Goal: Information Seeking & Learning: Find contact information

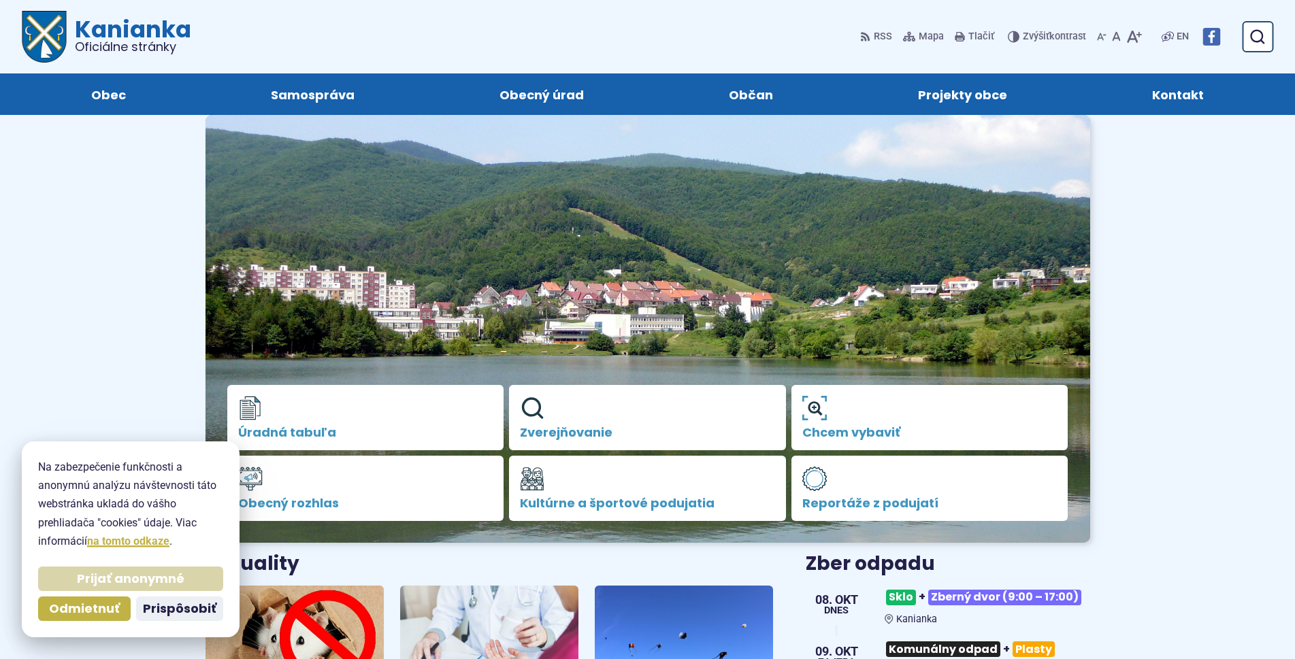
click at [159, 578] on span "Prijať anonymné" at bounding box center [131, 580] width 108 height 16
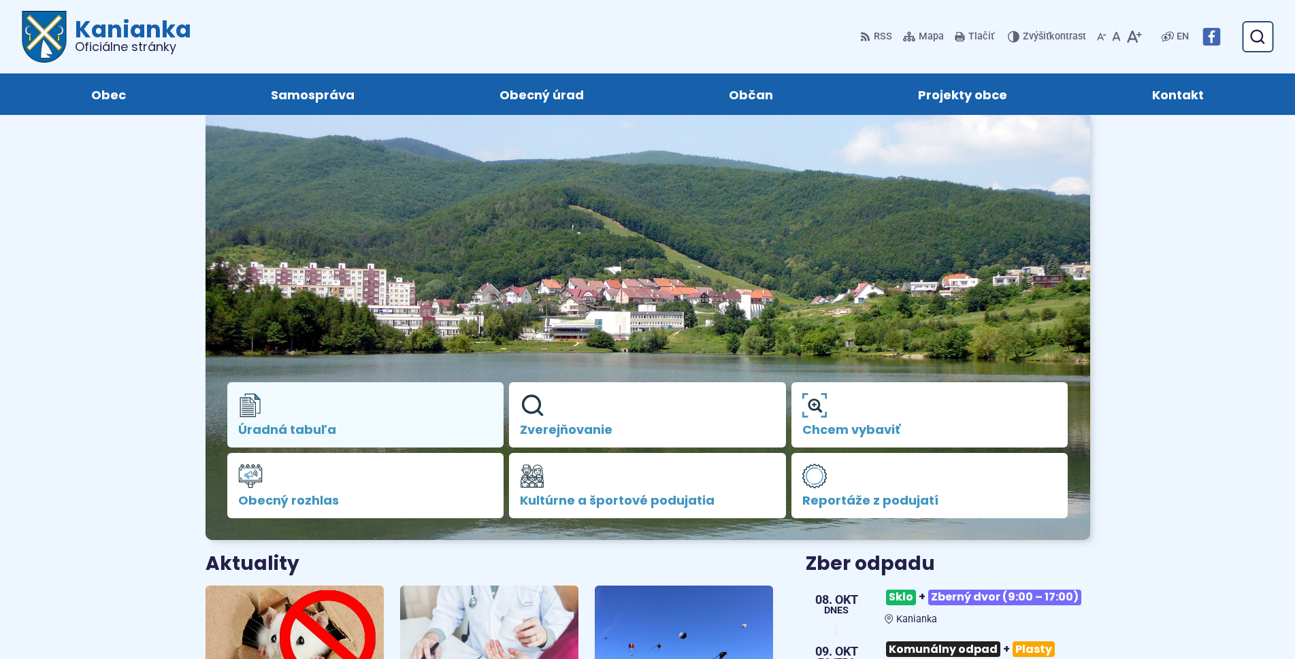
click at [376, 416] on link "Úradná tabuľa" at bounding box center [365, 414] width 277 height 65
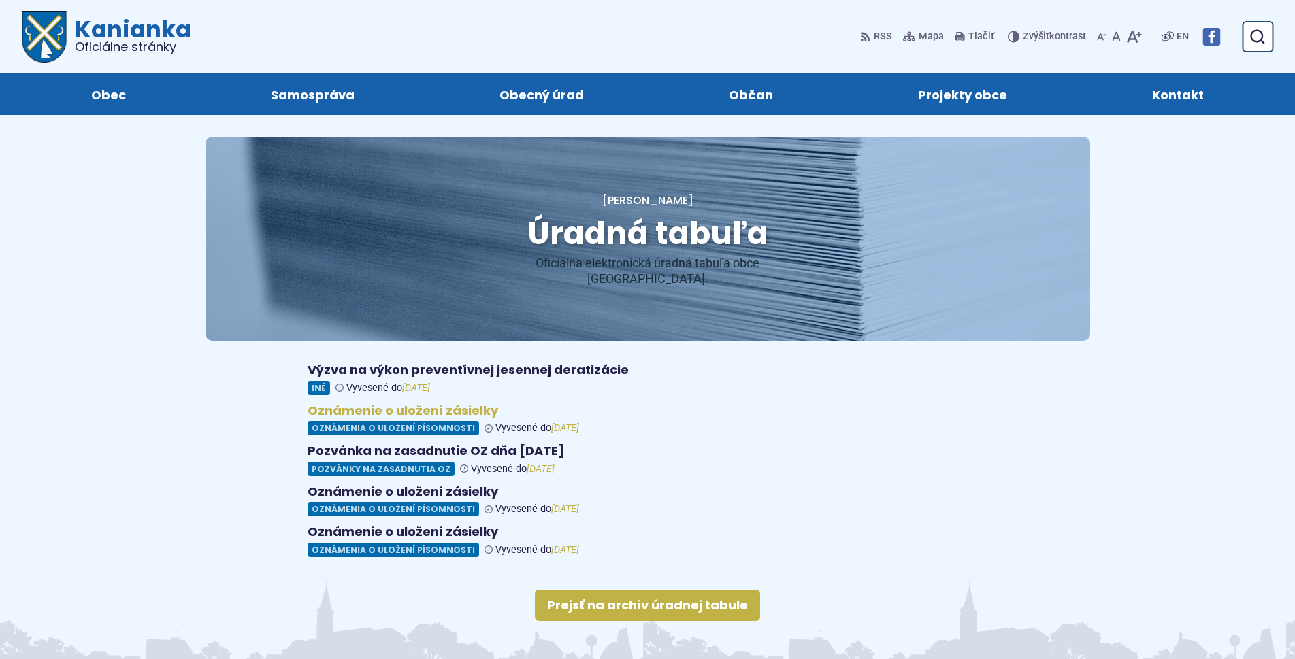
click at [458, 404] on figure at bounding box center [648, 420] width 681 height 33
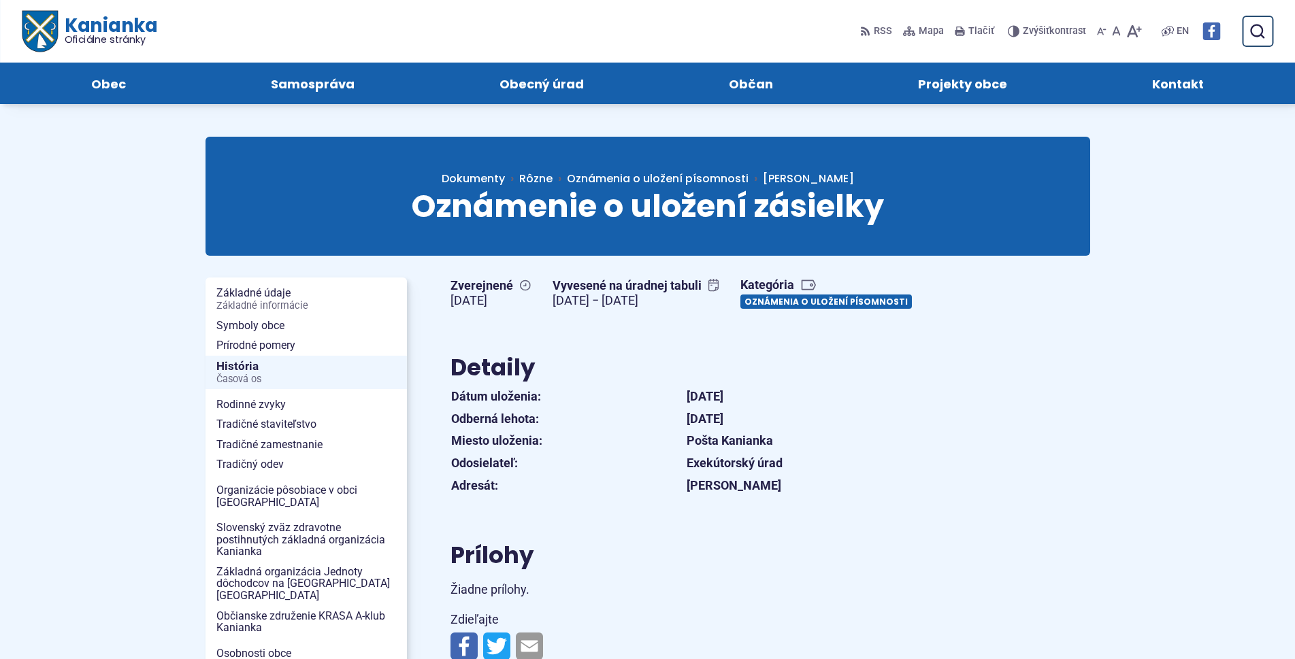
click at [861, 300] on link "Oznámenia o uložení písomnosti" at bounding box center [825, 302] width 171 height 14
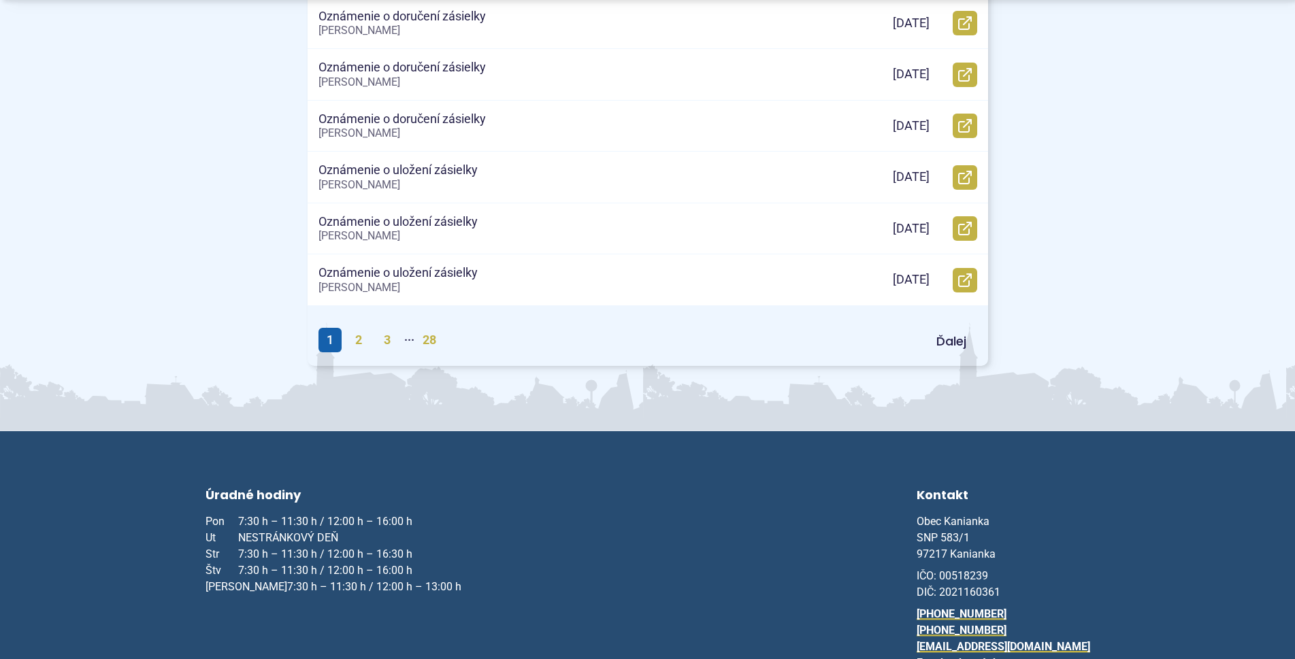
scroll to position [791, 0]
click at [358, 342] on link "2" at bounding box center [358, 339] width 23 height 24
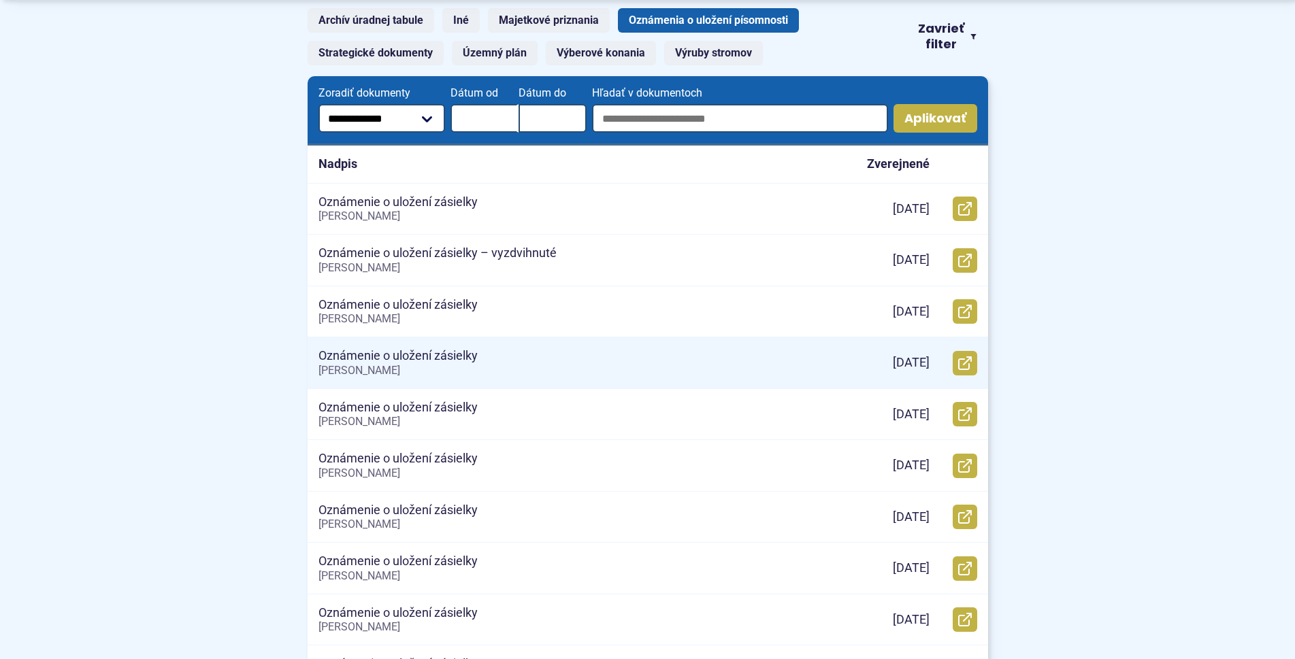
scroll to position [297, 0]
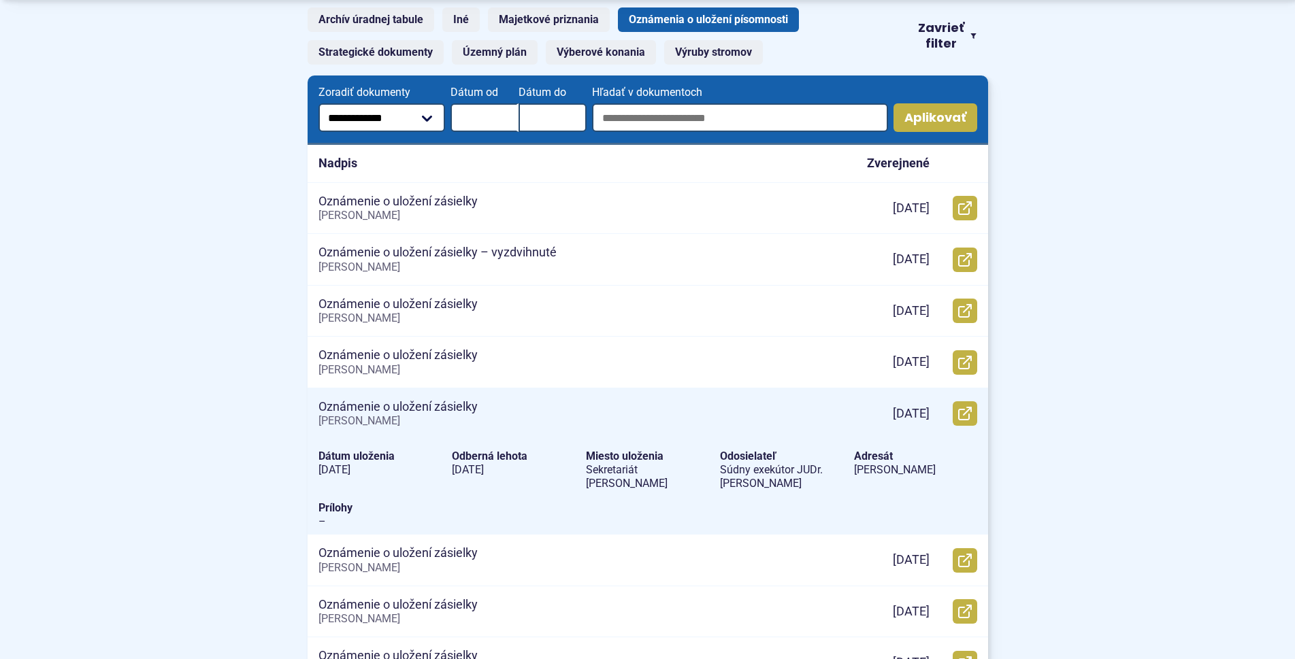
click at [357, 412] on p "Oznámenie o uložení zásielky" at bounding box center [397, 407] width 159 height 16
click at [966, 413] on use at bounding box center [965, 414] width 14 height 14
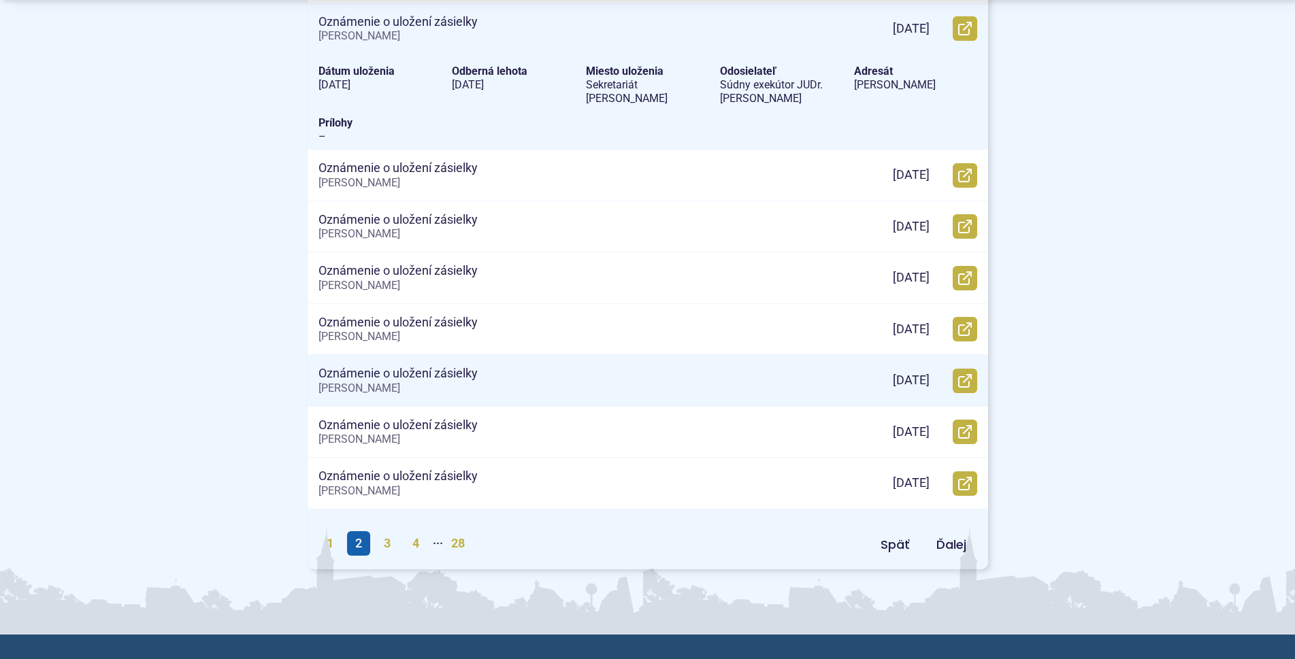
scroll to position [692, 0]
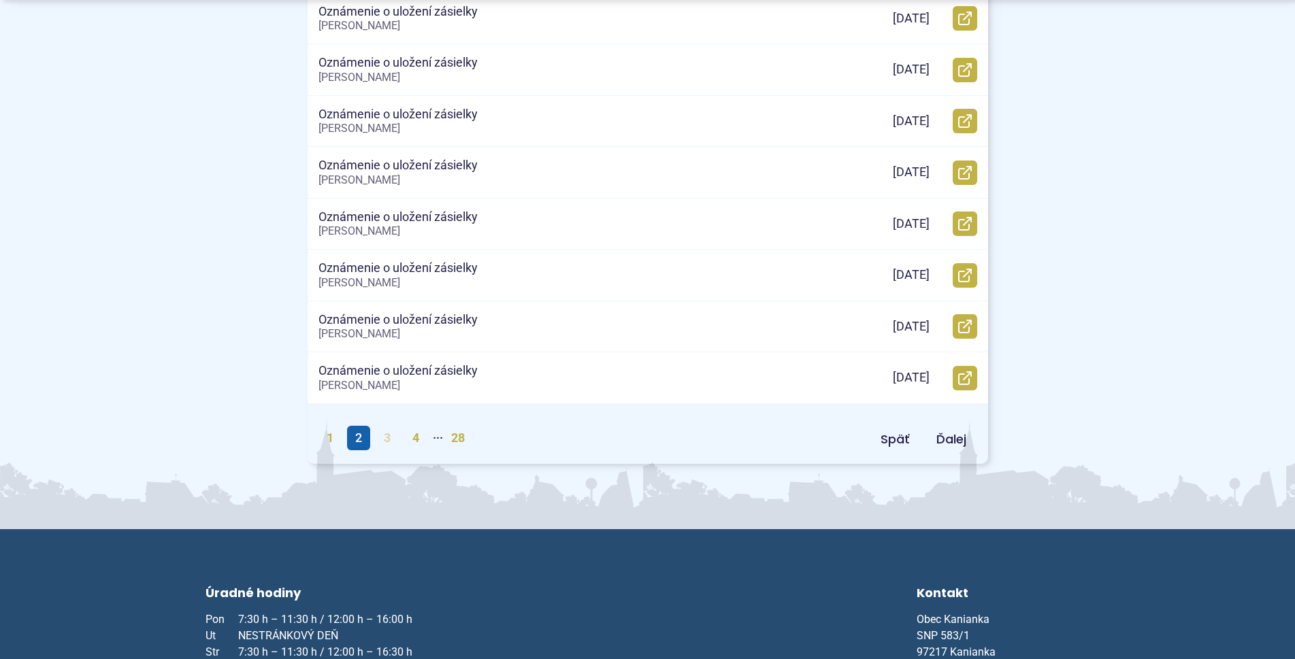
click at [387, 536] on div "Preskočiť na obsah Kanianka Oficiálne stránky Prepnúť Menu Obec Základné údaje …" at bounding box center [648, 95] width 928 height 1575
click at [384, 440] on link "3" at bounding box center [387, 438] width 23 height 24
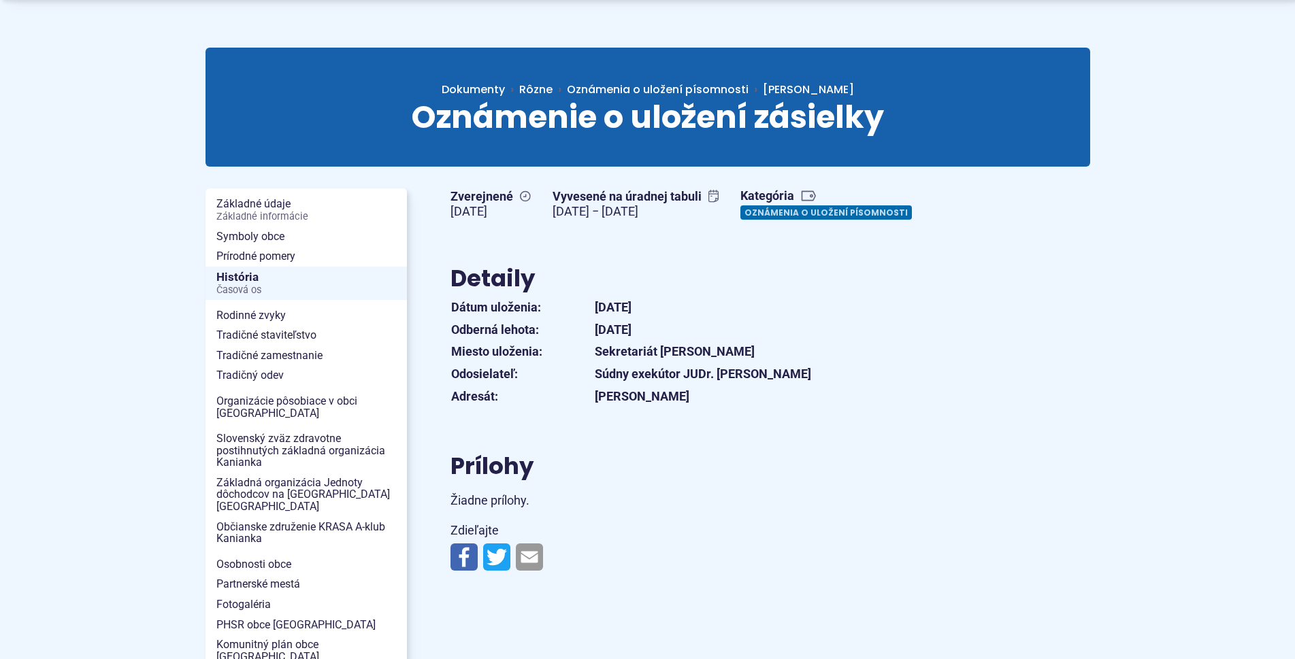
scroll to position [99, 0]
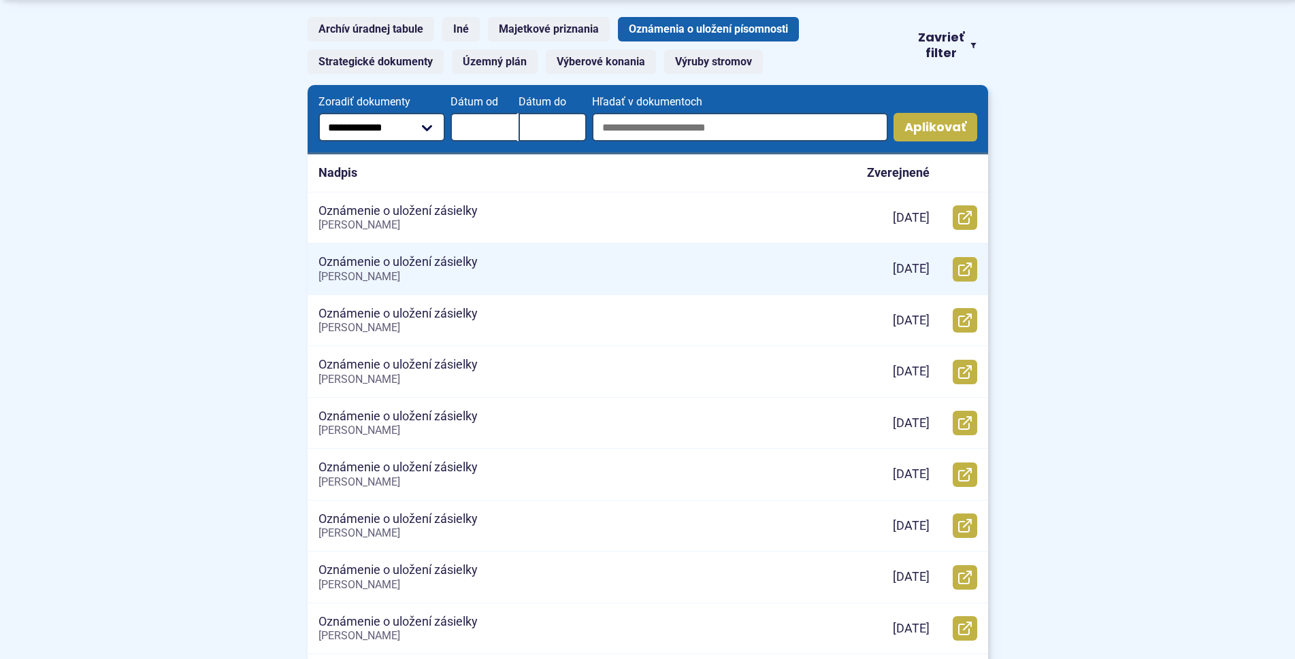
scroll to position [297, 0]
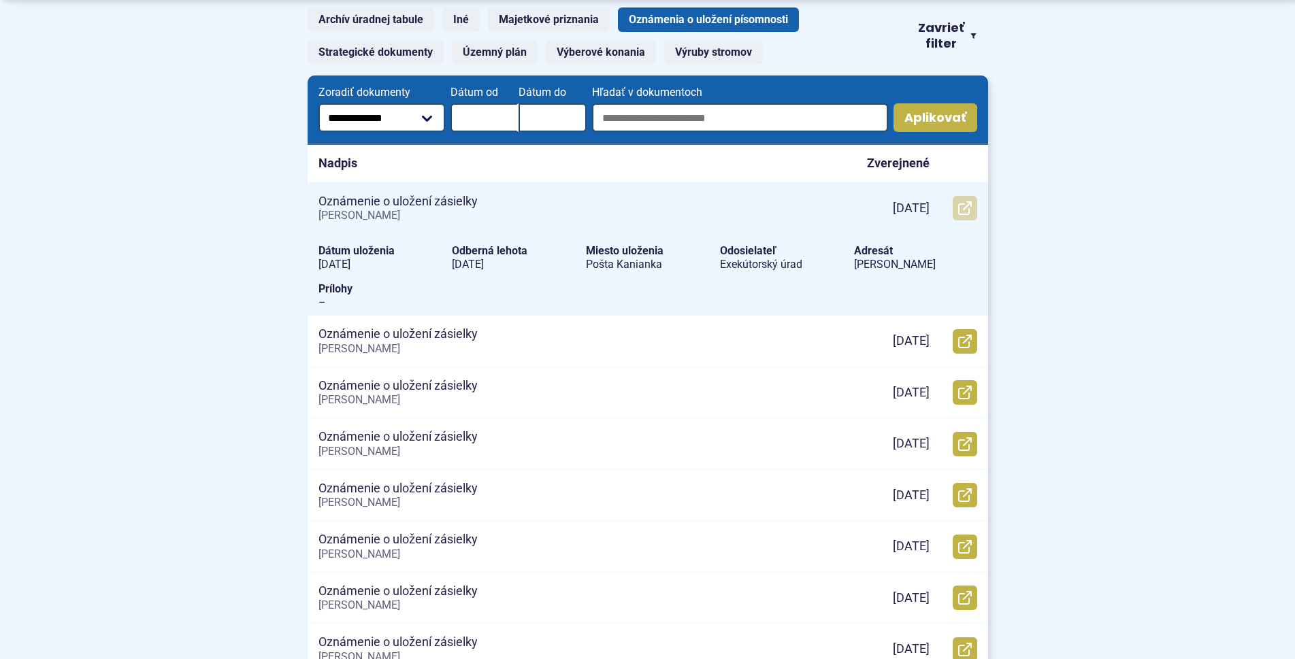
click at [966, 210] on icon at bounding box center [965, 208] width 14 height 14
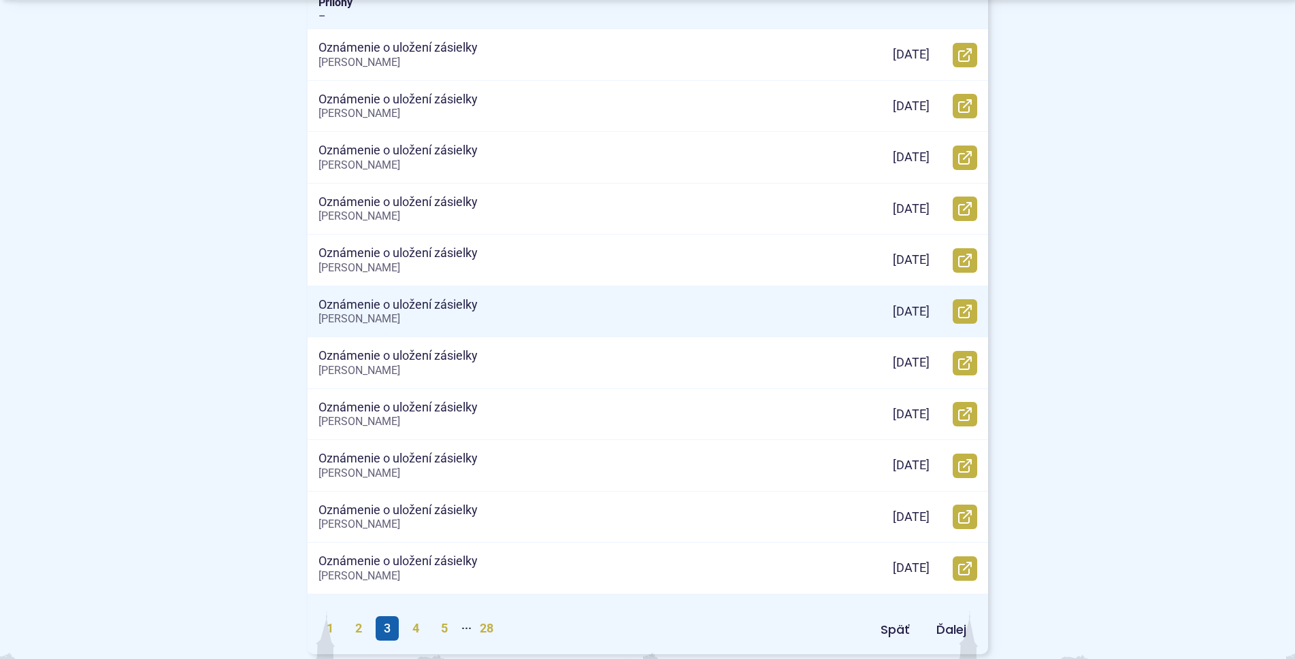
scroll to position [593, 0]
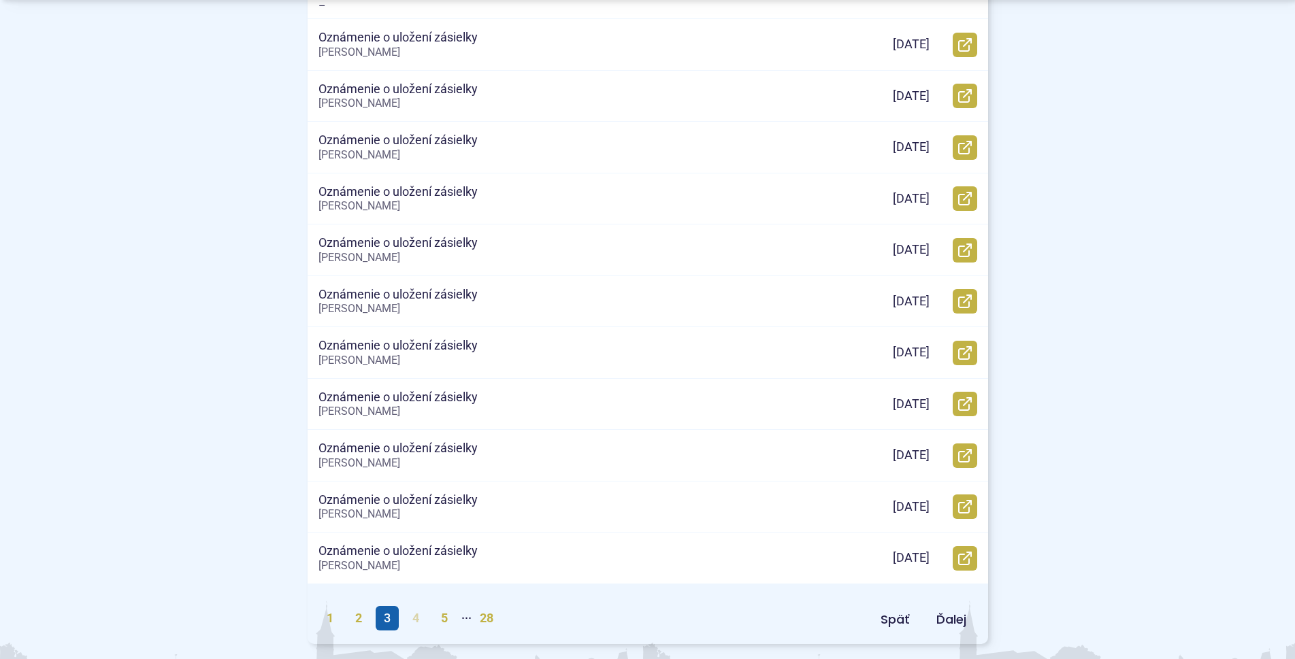
click at [418, 616] on link "4" at bounding box center [415, 618] width 23 height 24
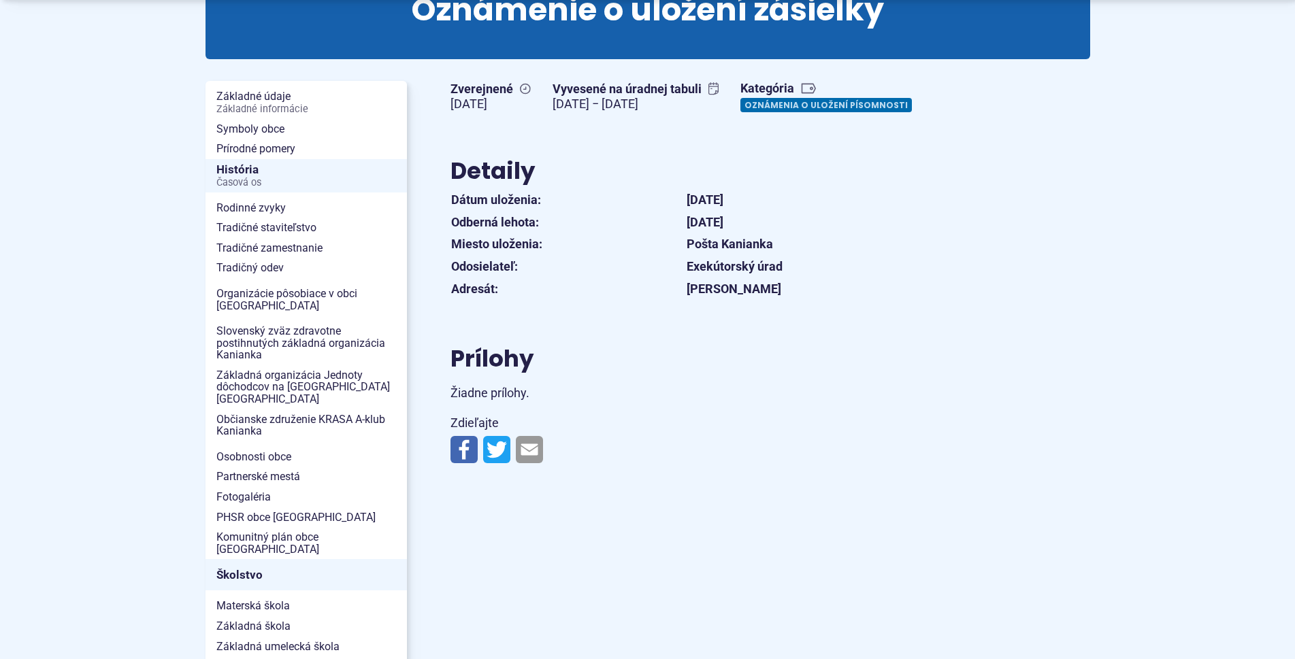
scroll to position [197, 0]
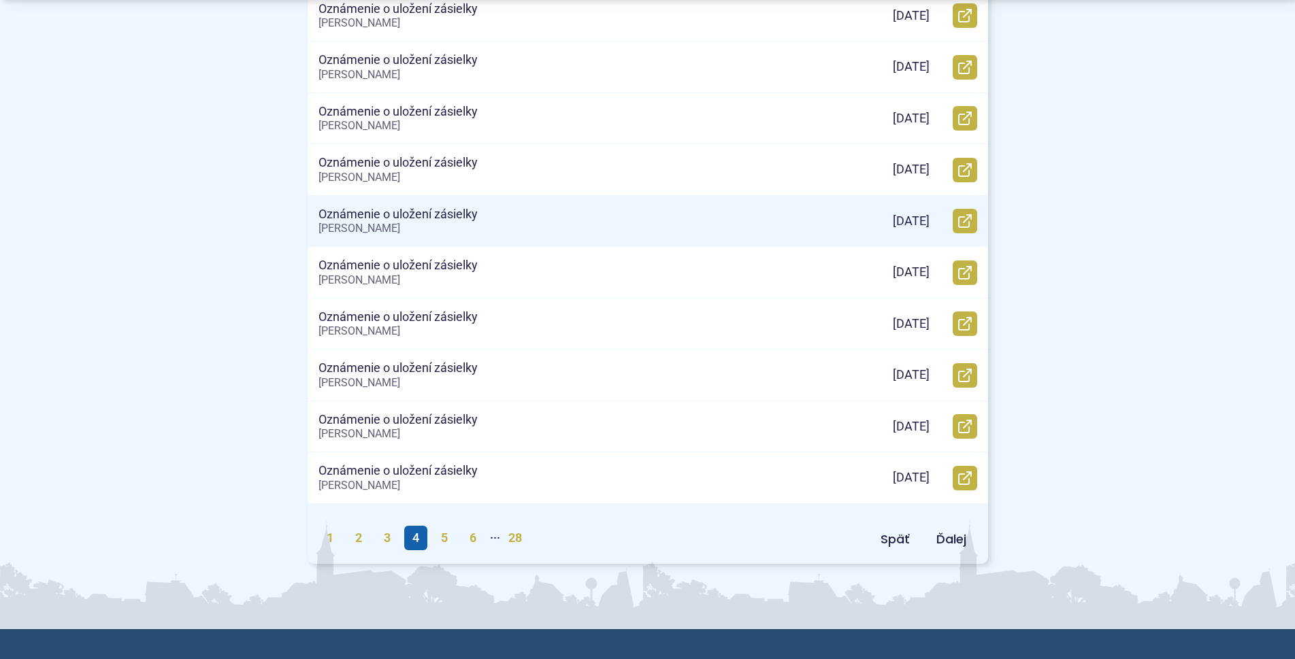
scroll to position [593, 0]
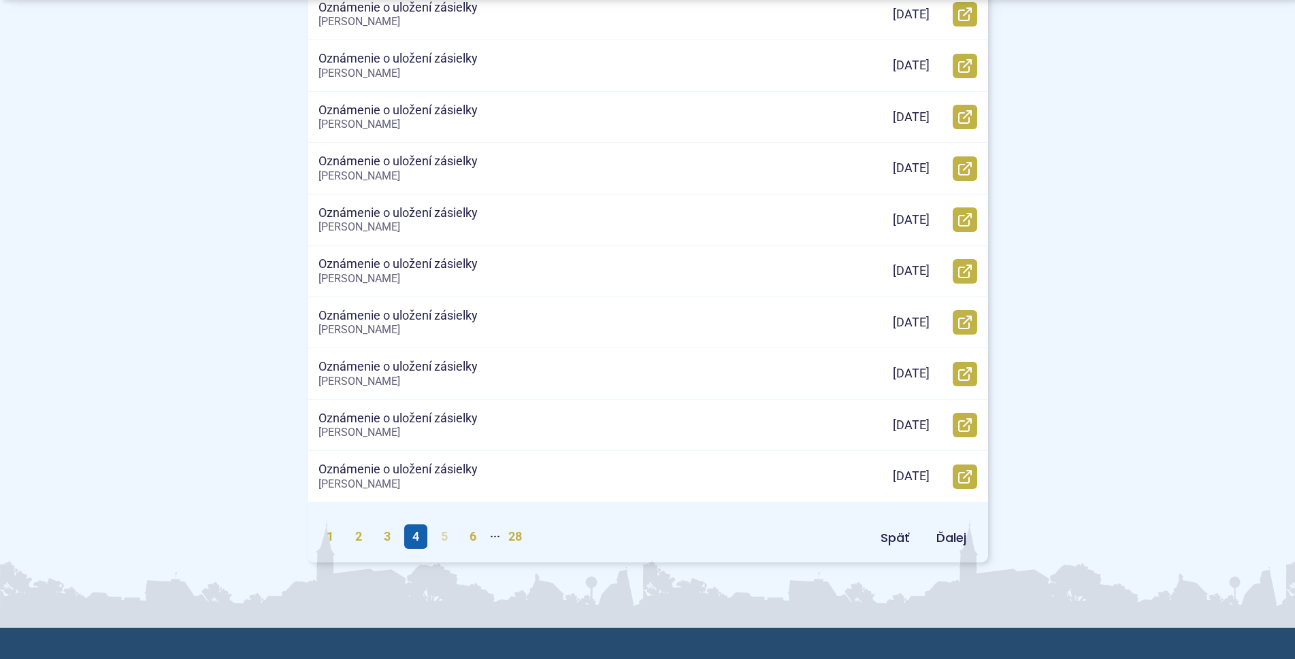
click at [447, 536] on link "5" at bounding box center [444, 537] width 23 height 24
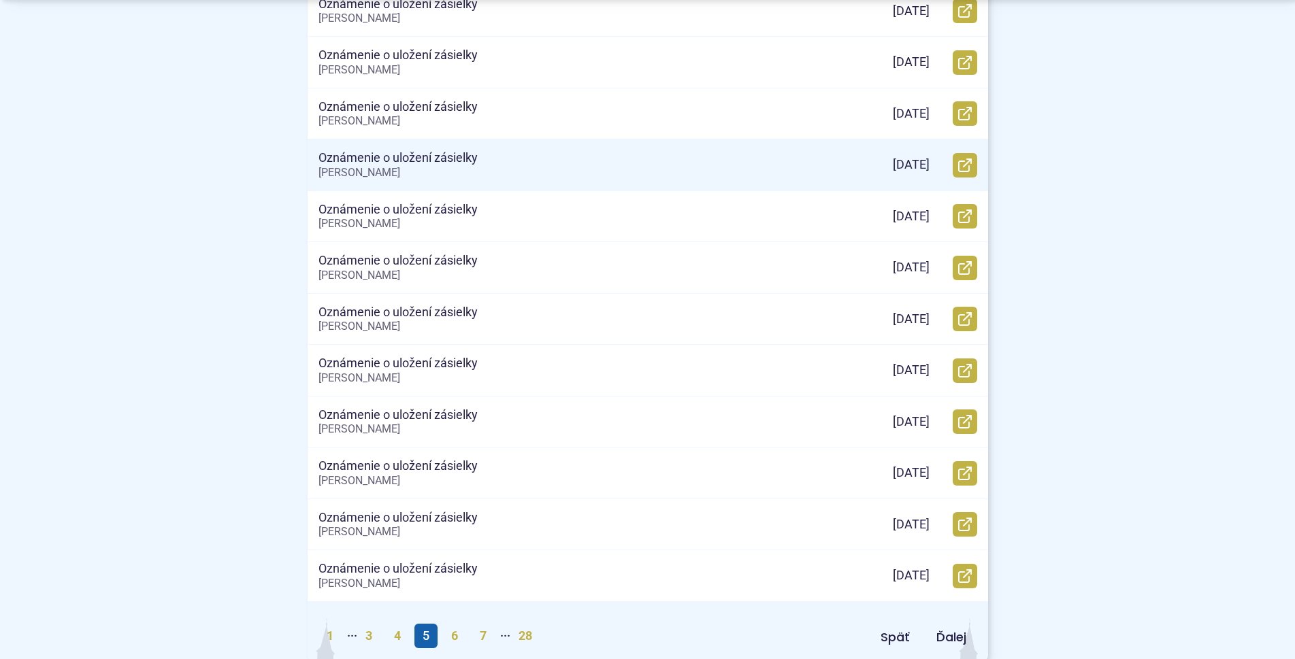
scroll to position [494, 0]
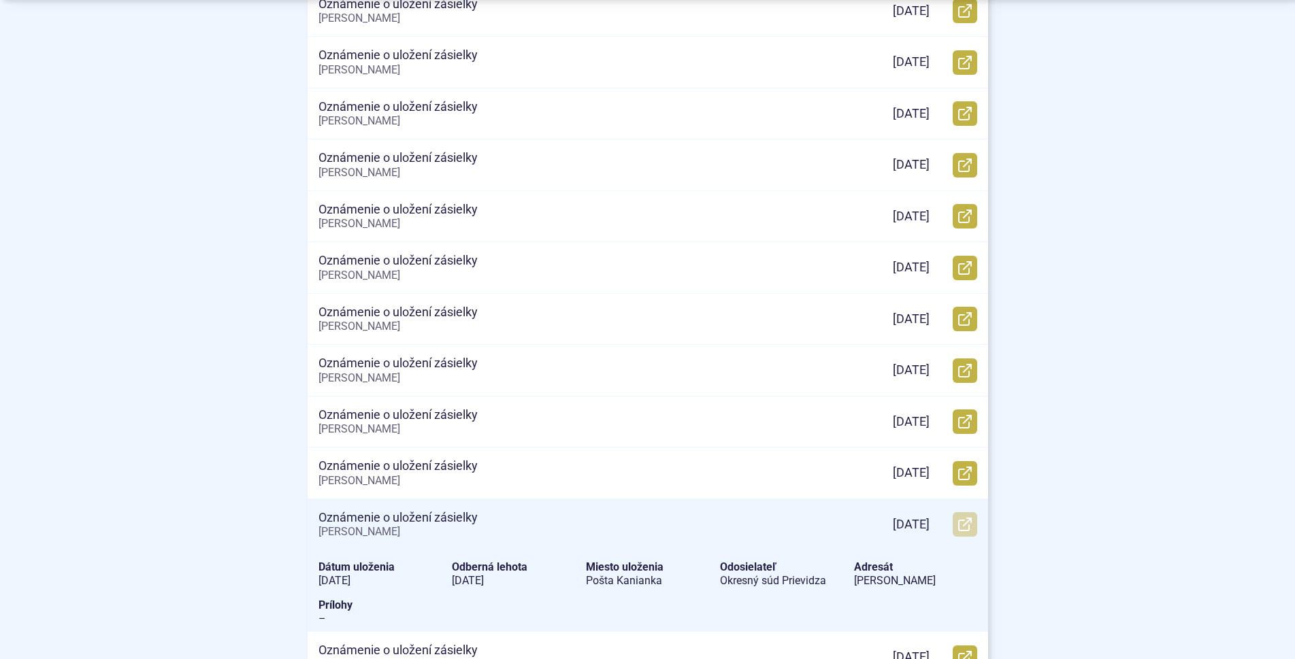
click at [964, 521] on use at bounding box center [965, 525] width 14 height 14
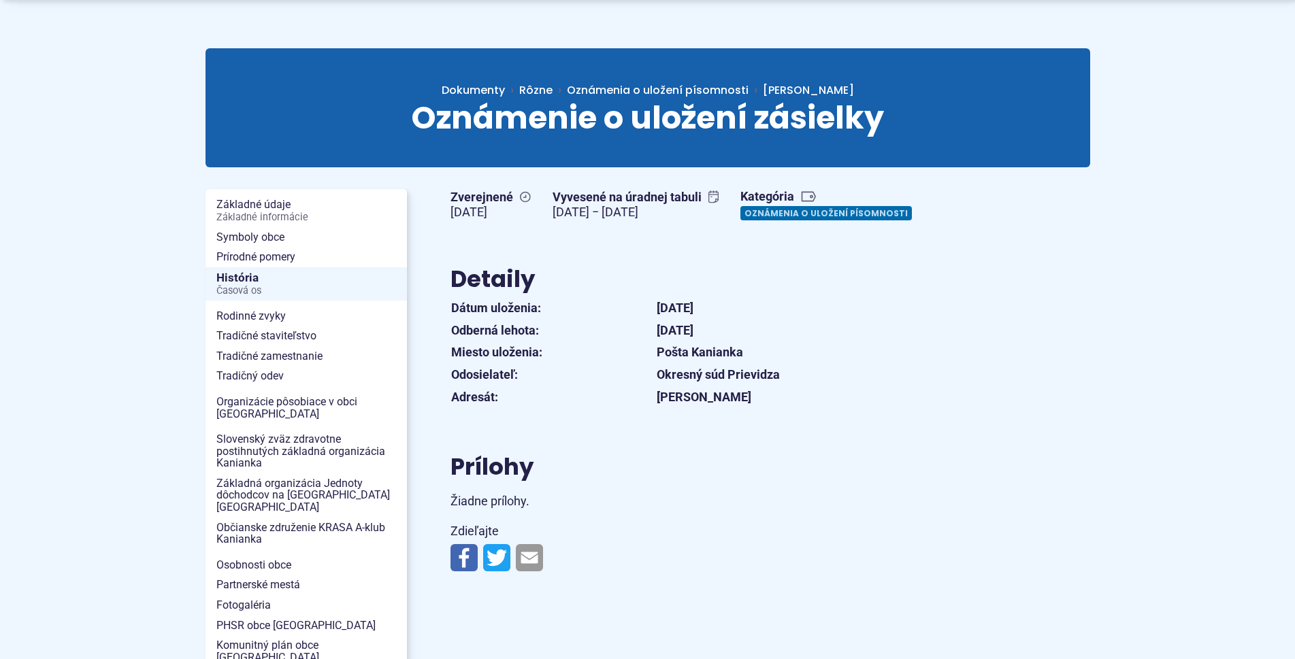
scroll to position [99, 0]
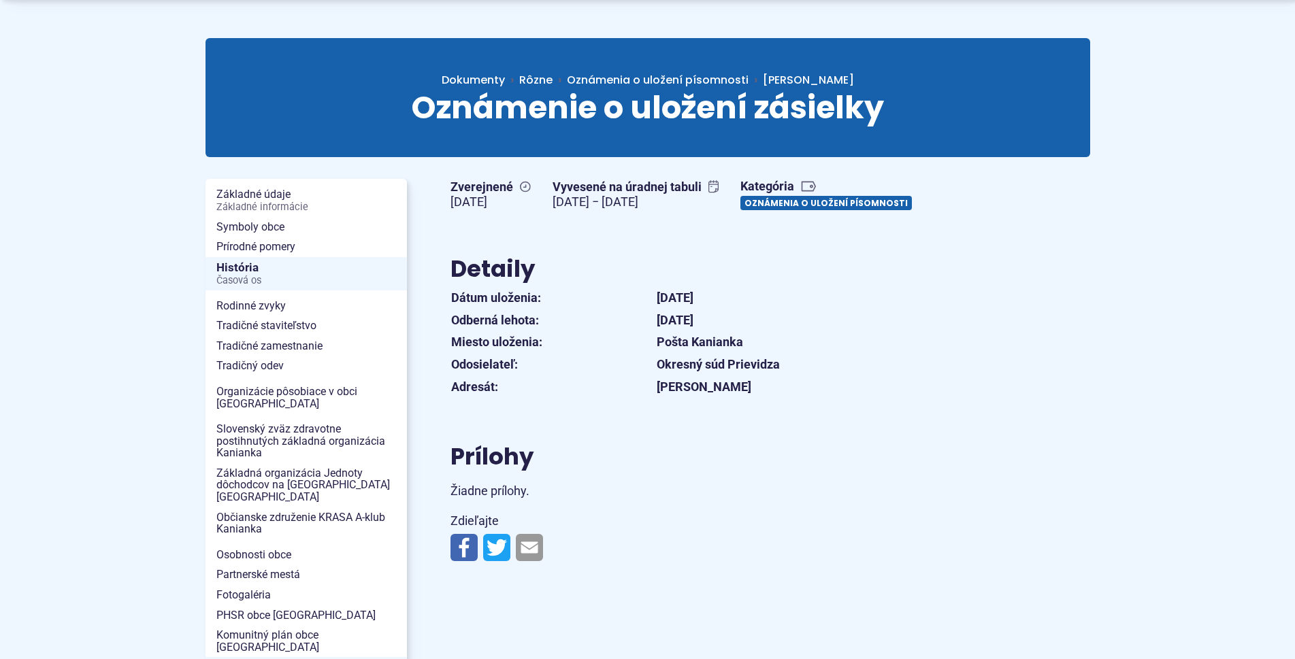
click at [809, 199] on link "Oznámenia o uložení písomnosti" at bounding box center [825, 203] width 171 height 14
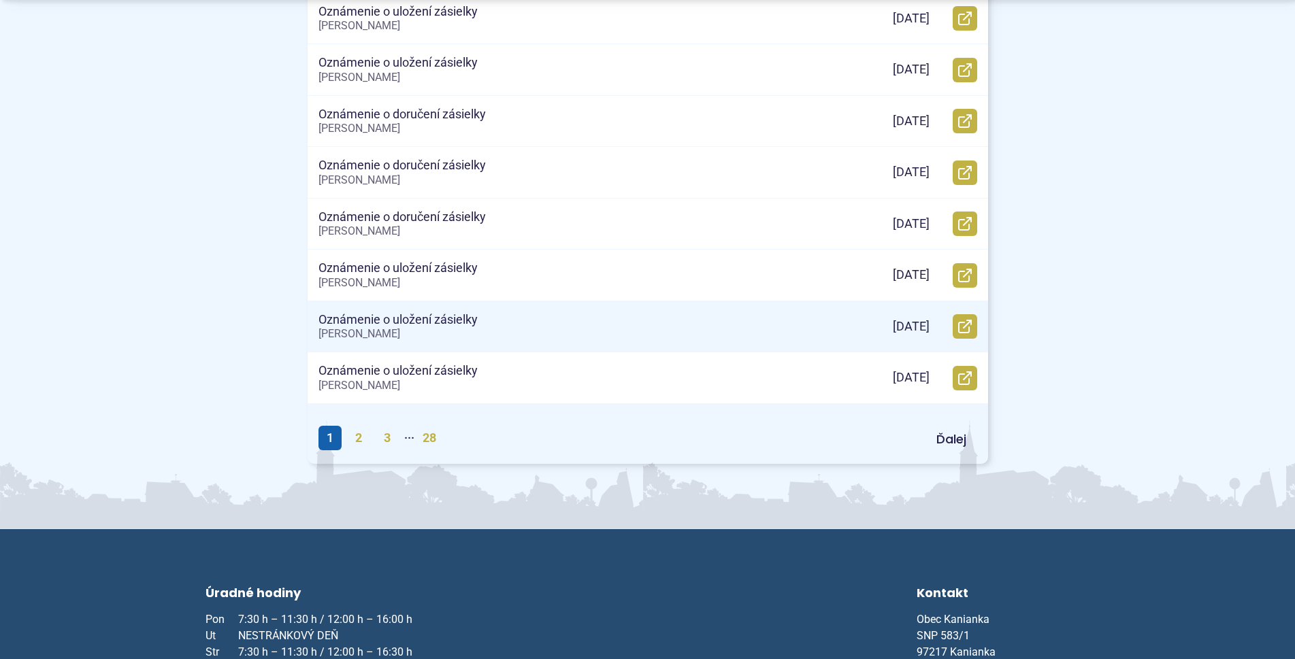
scroll to position [692, 0]
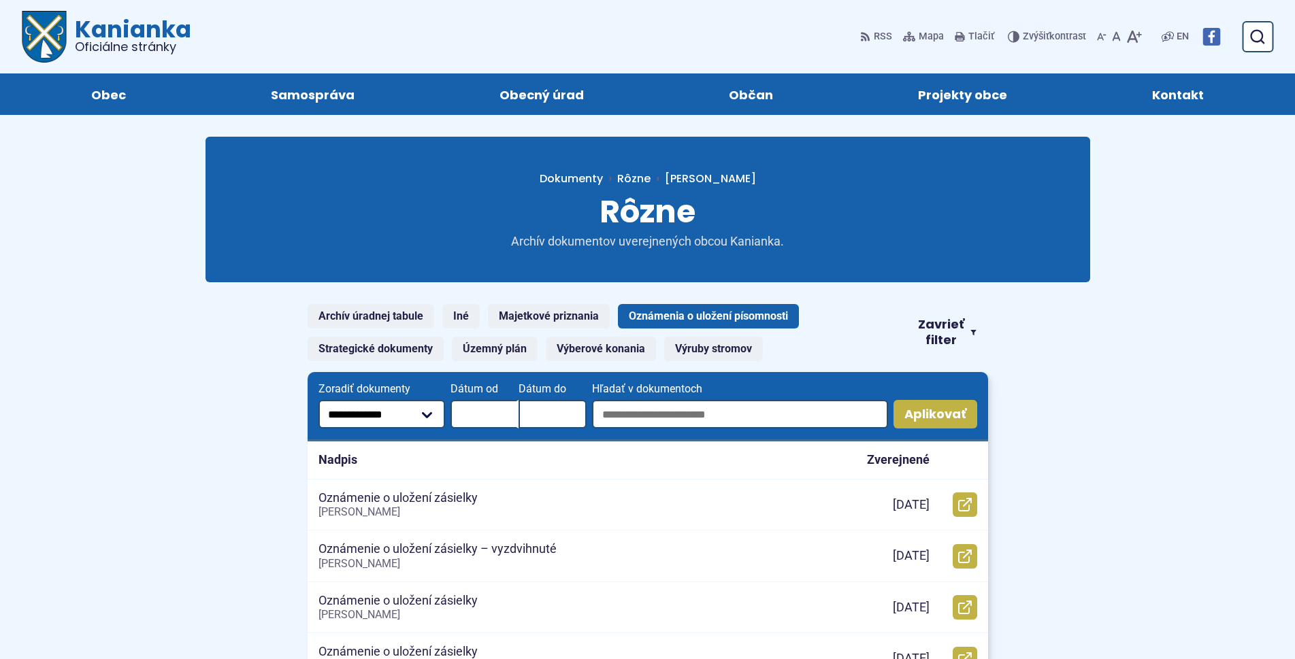
scroll to position [692, 0]
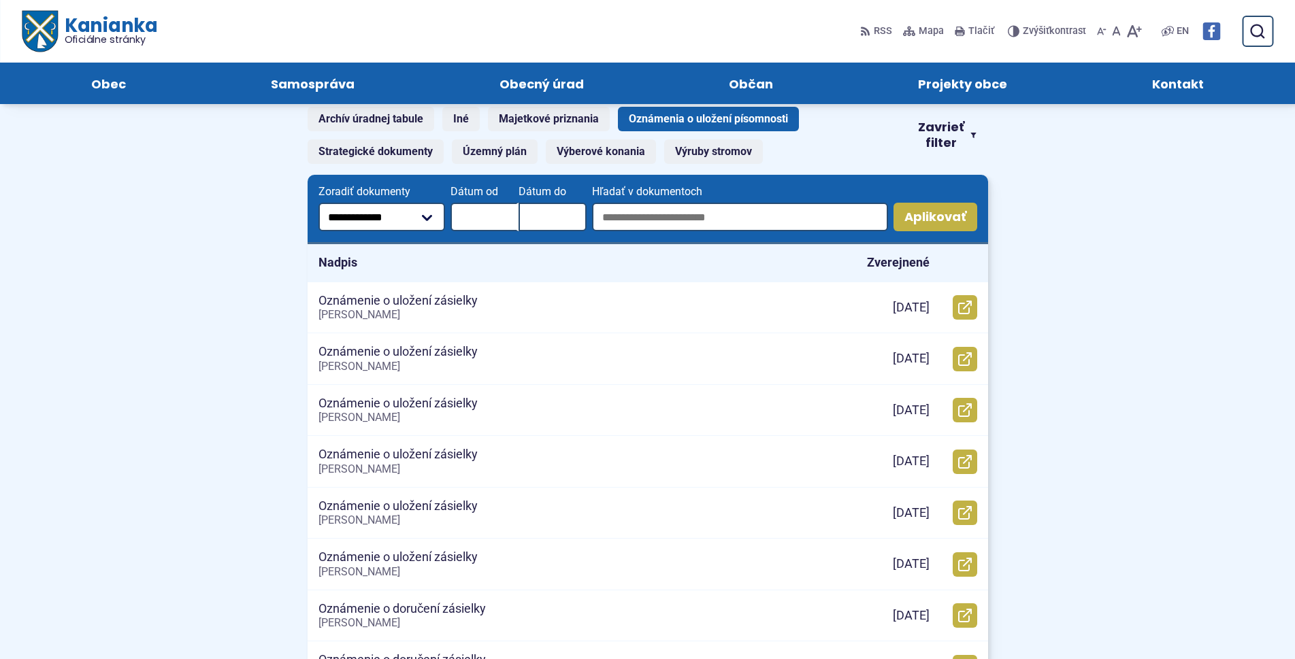
scroll to position [197, 0]
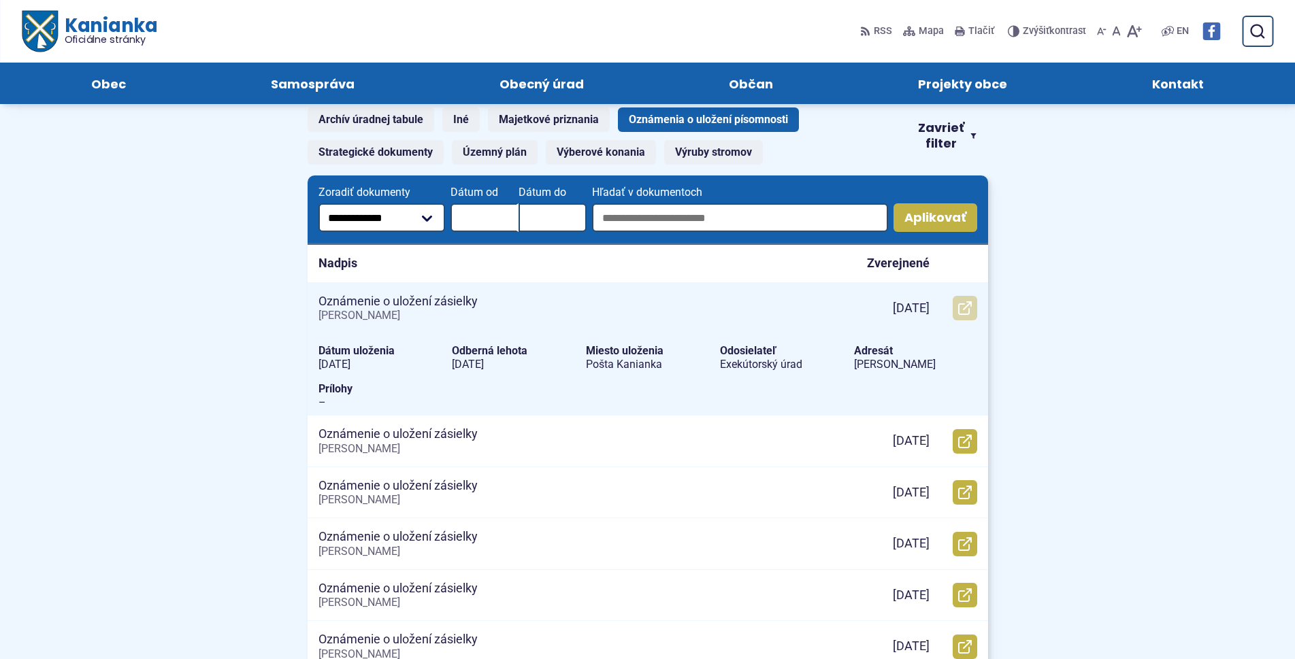
click at [972, 313] on link "Otvoriť document Oznámenie o uložení zásielky v novom okne." at bounding box center [965, 308] width 24 height 24
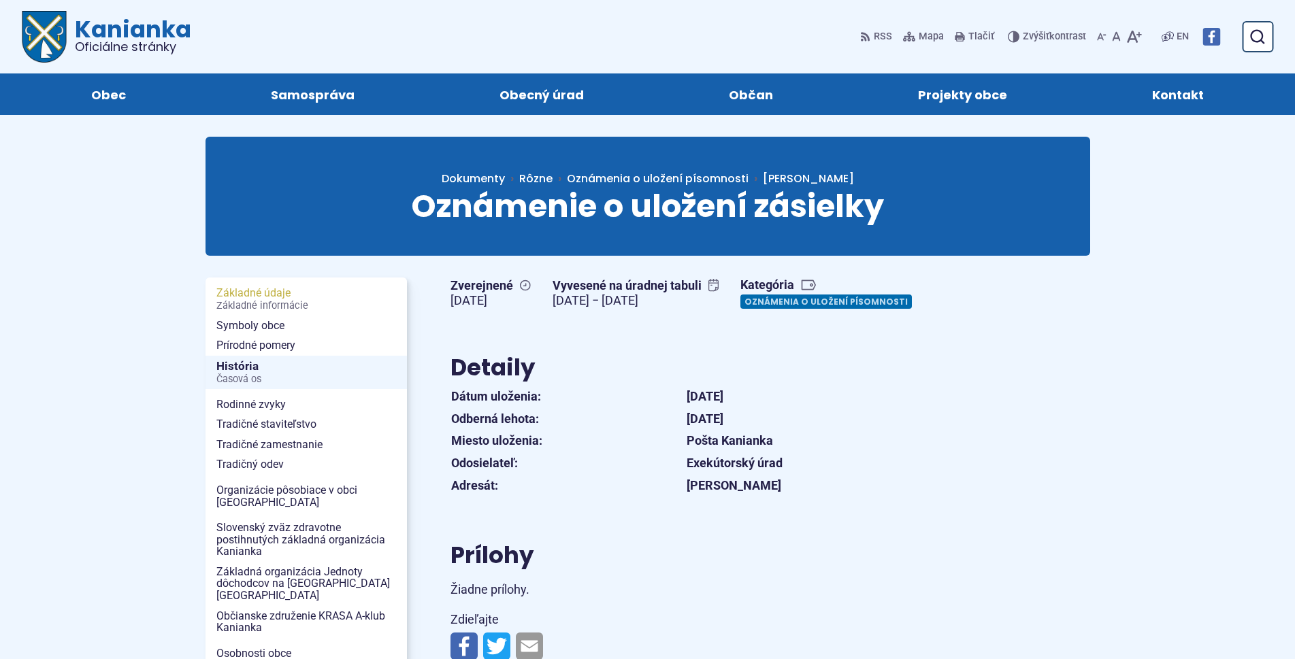
click at [261, 293] on span "Základné údaje Základné informácie" at bounding box center [306, 299] width 180 height 32
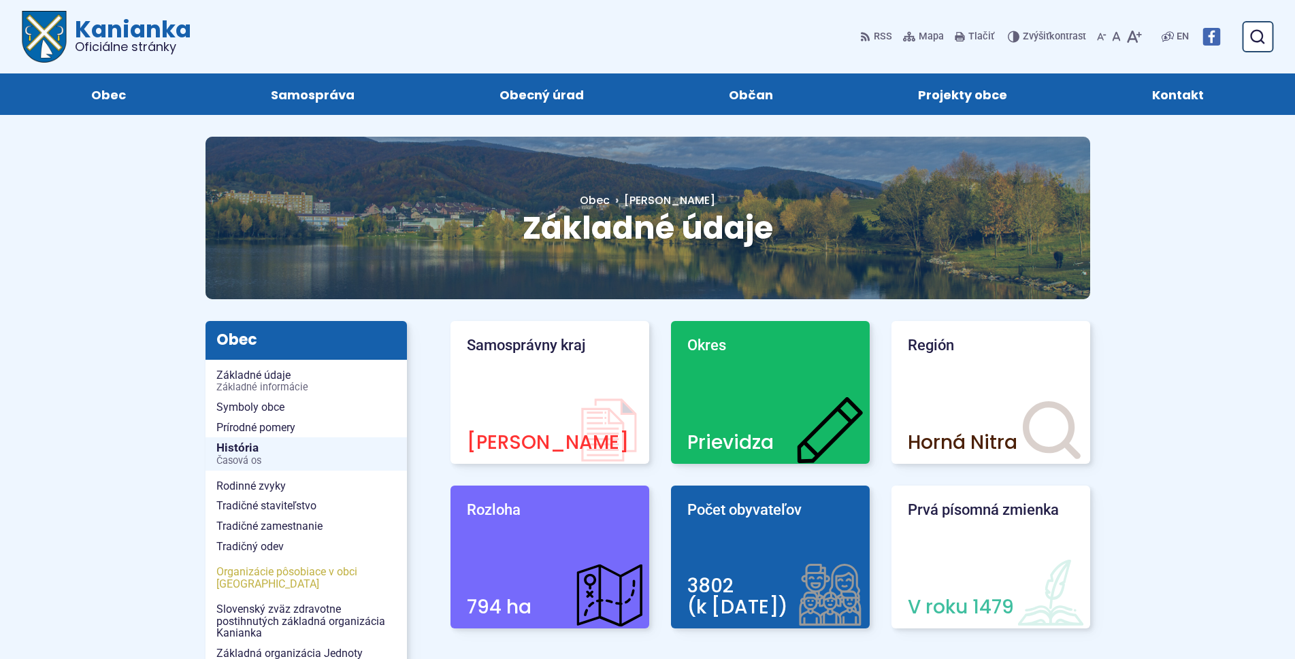
click at [310, 566] on span "Organizácie pôsobiace v obci [GEOGRAPHIC_DATA]" at bounding box center [306, 578] width 180 height 32
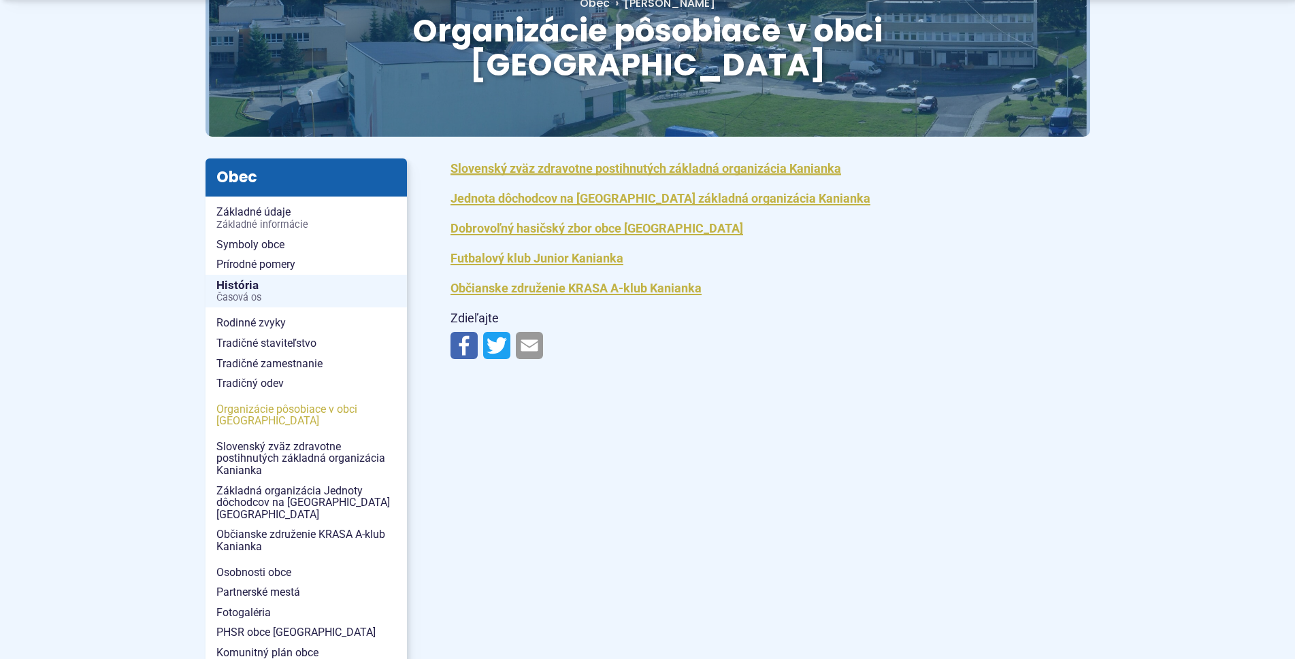
scroll to position [197, 0]
click at [258, 603] on span "Fotogaléria" at bounding box center [306, 613] width 180 height 20
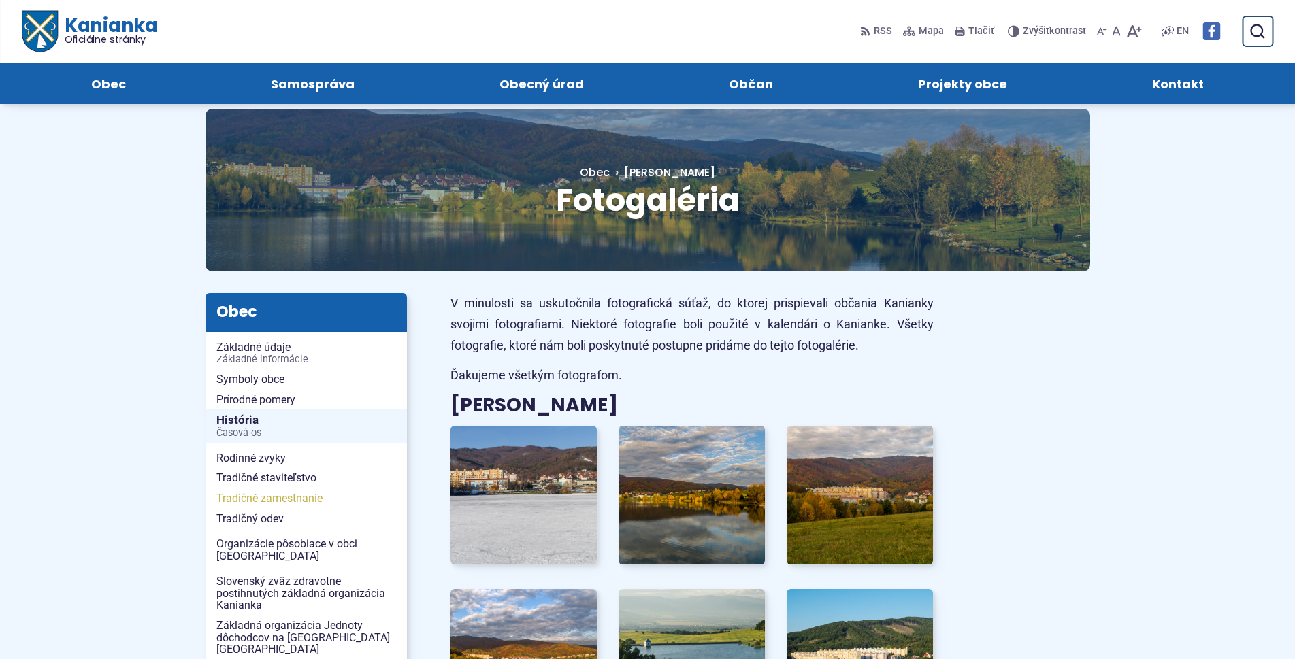
scroll to position [99, 0]
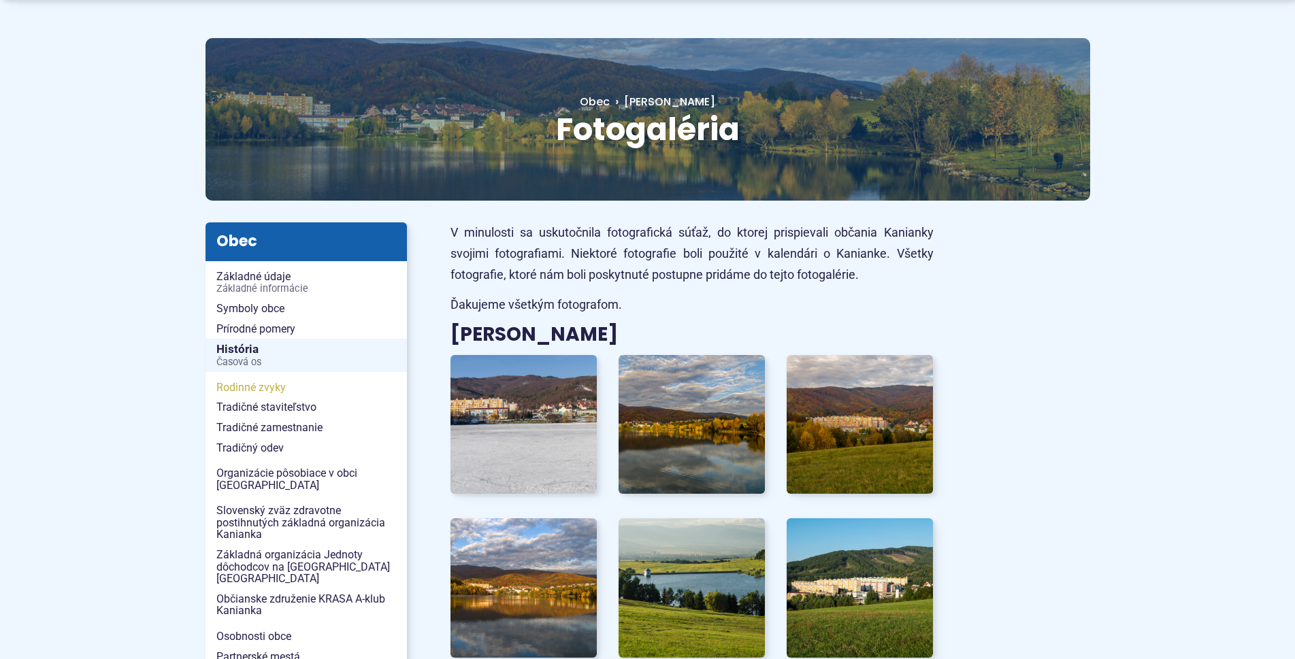
click at [257, 385] on span "Rodinné zvyky" at bounding box center [306, 388] width 180 height 20
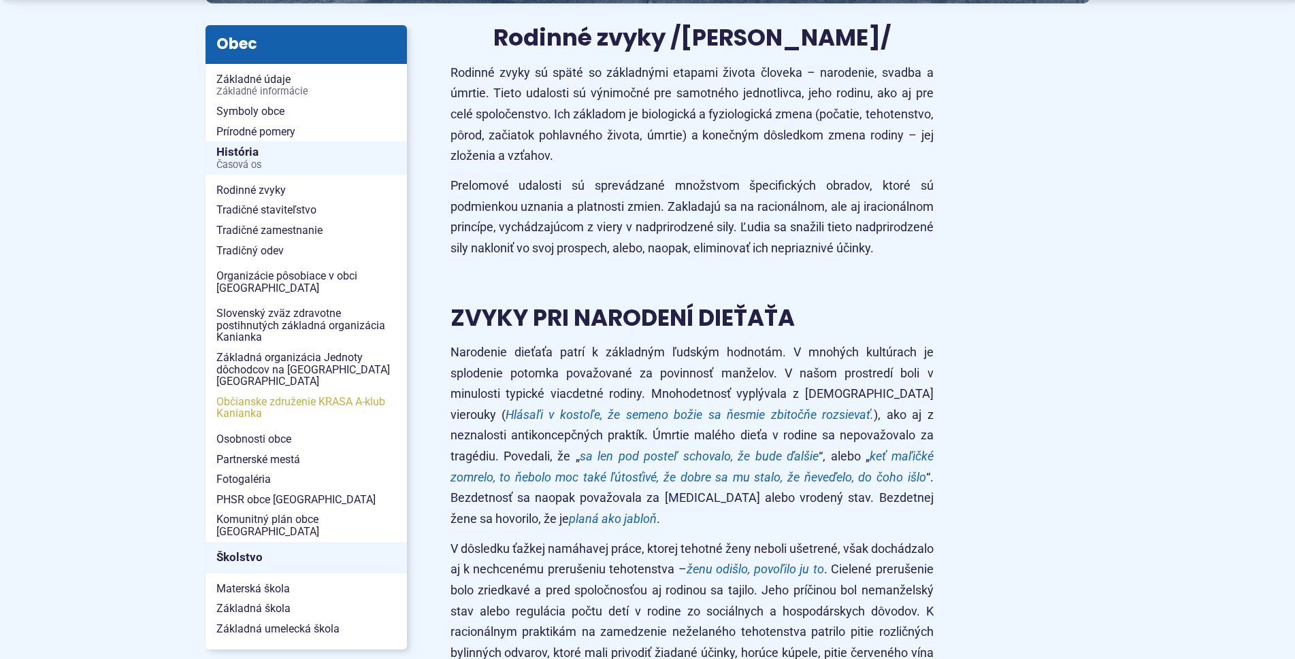
scroll to position [297, 0]
click at [259, 429] on span "Osobnosti obce" at bounding box center [306, 439] width 180 height 20
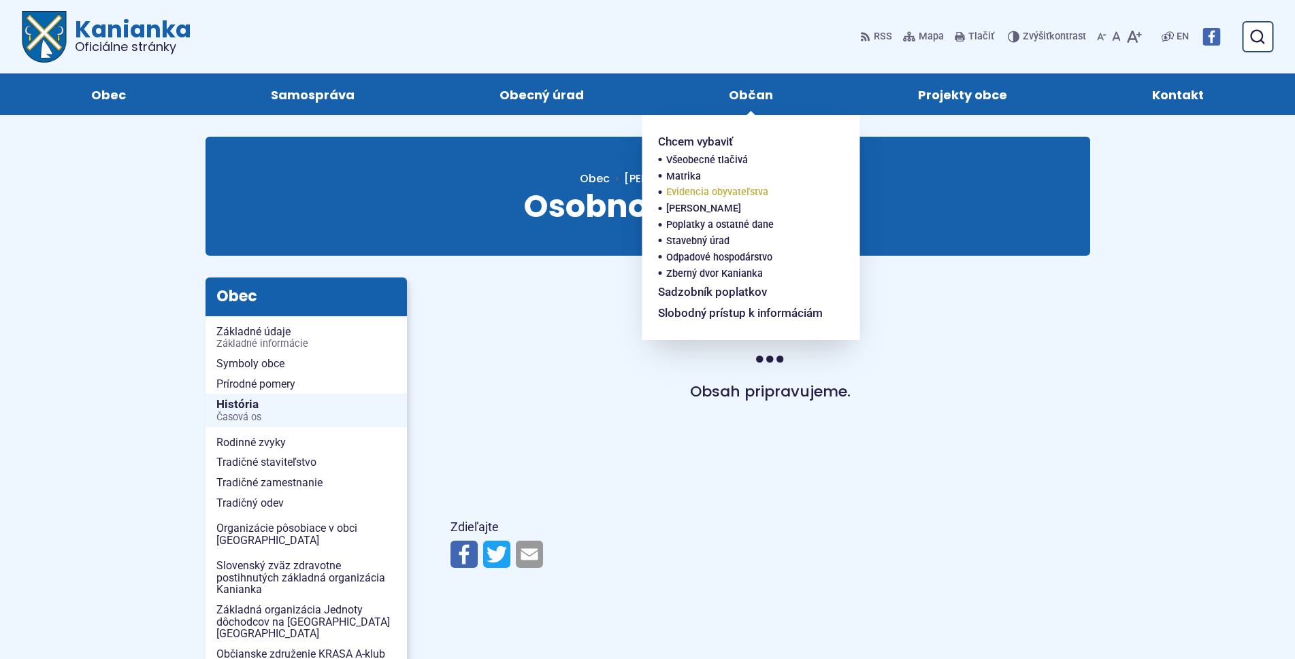
click at [717, 196] on span "Evidencia obyvateľstva" at bounding box center [717, 192] width 102 height 16
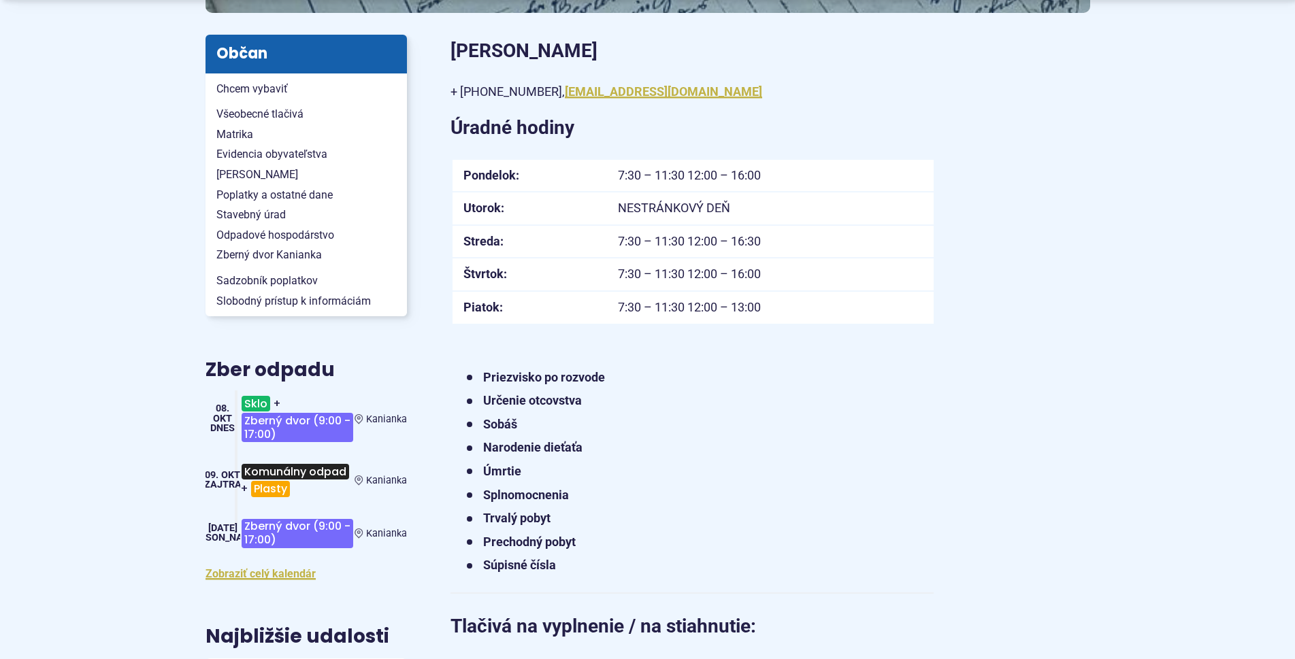
scroll to position [297, 0]
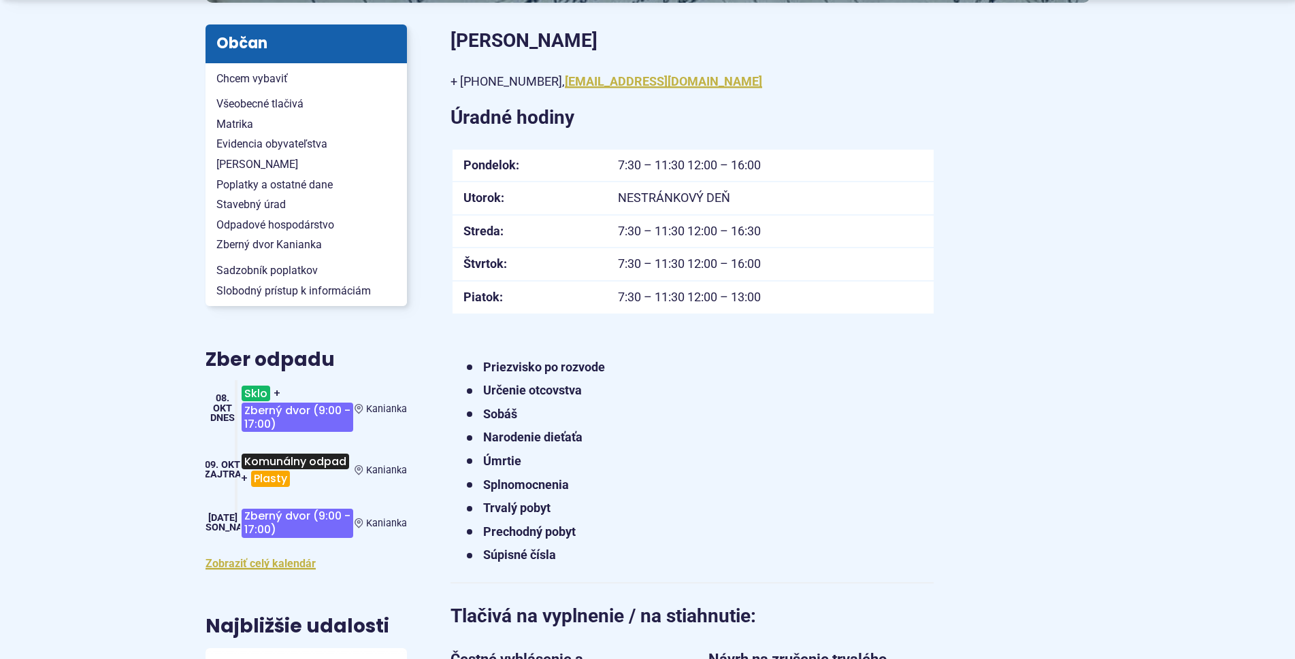
click at [498, 461] on strong "Úmrtie" at bounding box center [502, 461] width 38 height 14
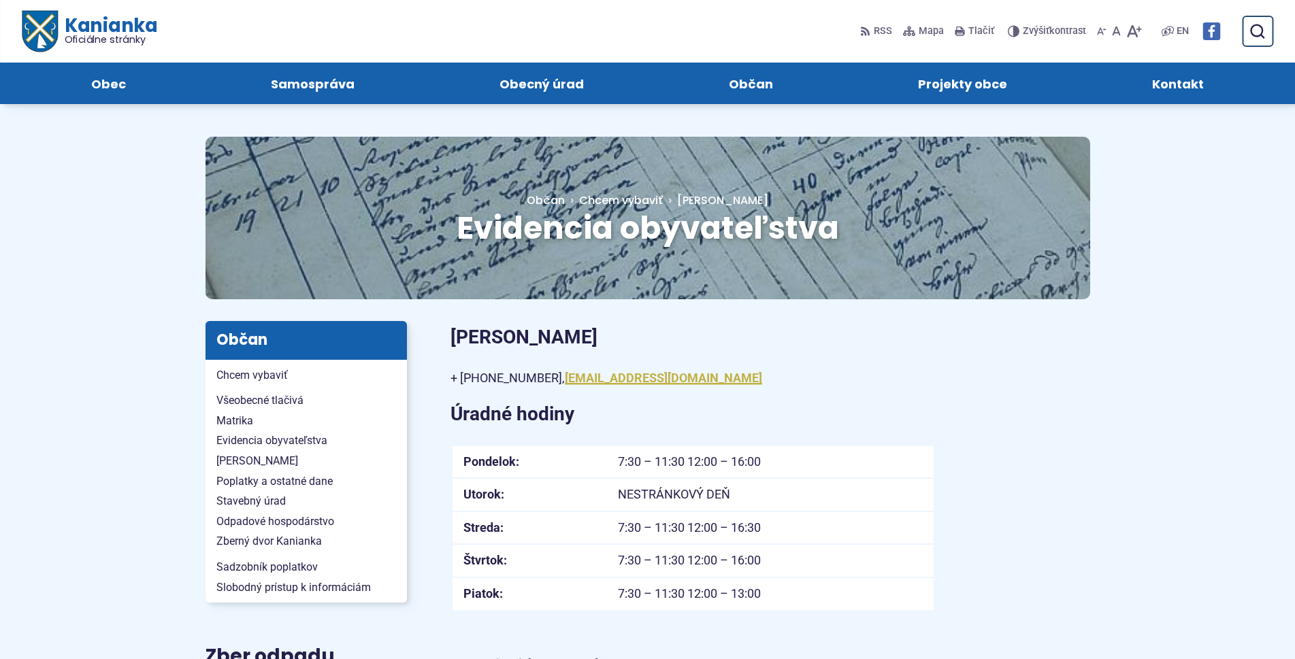
scroll to position [0, 0]
click at [1177, 84] on span "Kontakt" at bounding box center [1178, 84] width 52 height 42
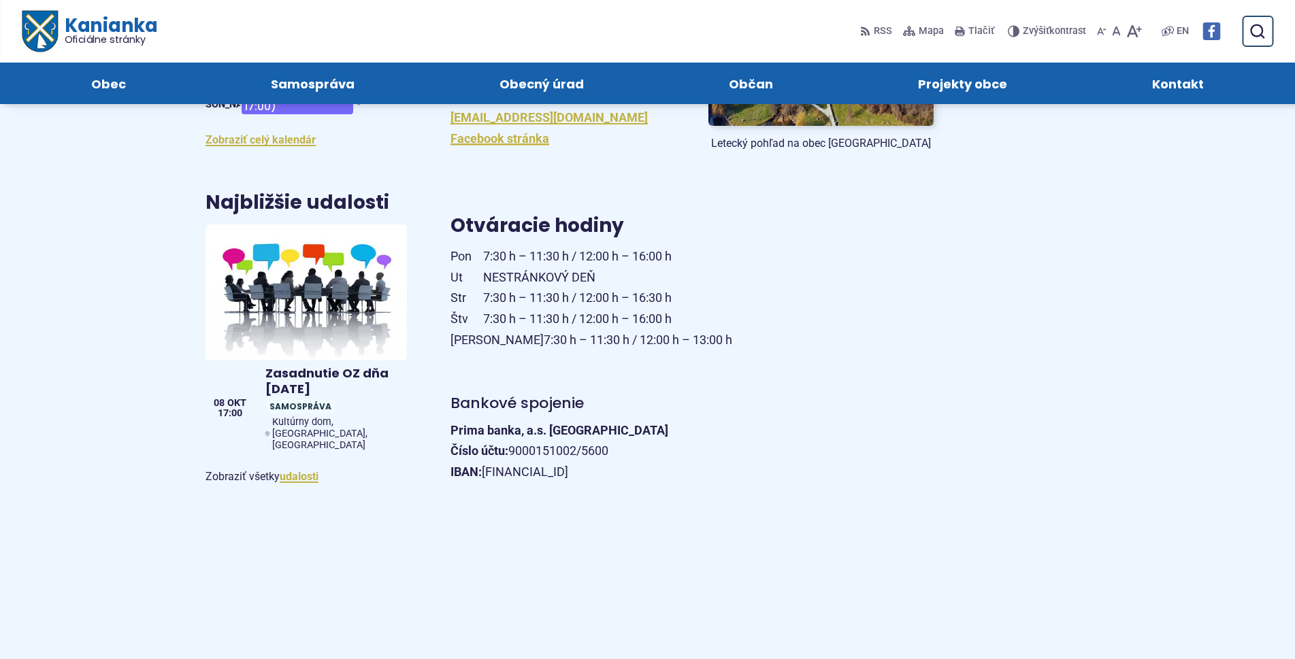
scroll to position [395, 0]
